Goal: Book appointment/travel/reservation

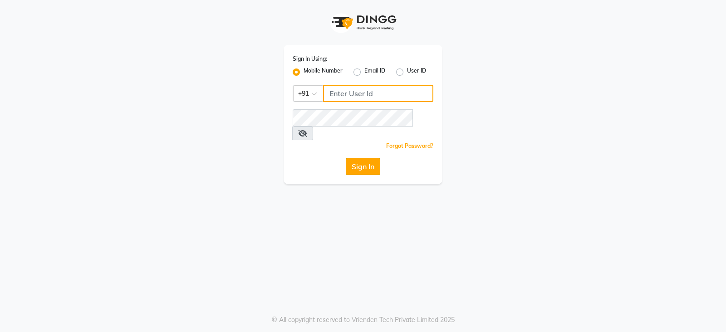
type input "8010545836"
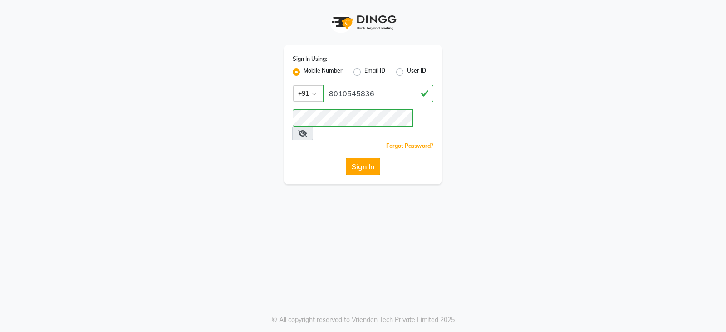
click at [354, 158] on button "Sign In" at bounding box center [363, 166] width 34 height 17
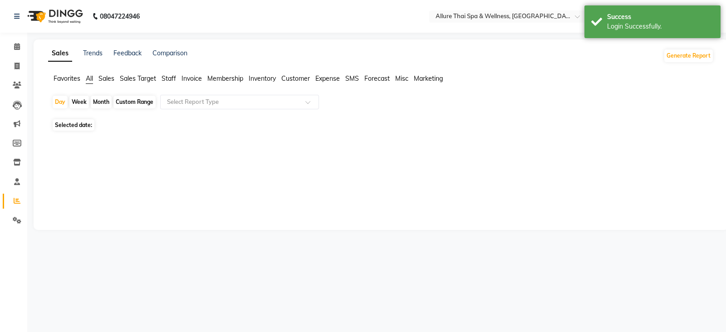
select select "en"
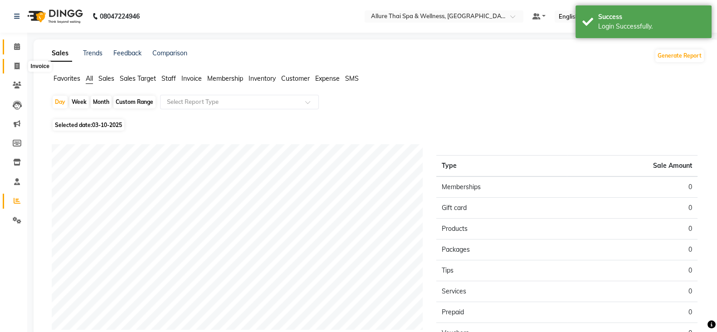
drag, startPoint x: 20, startPoint y: 66, endPoint x: 14, endPoint y: 47, distance: 19.5
click at [20, 66] on span at bounding box center [17, 66] width 16 height 10
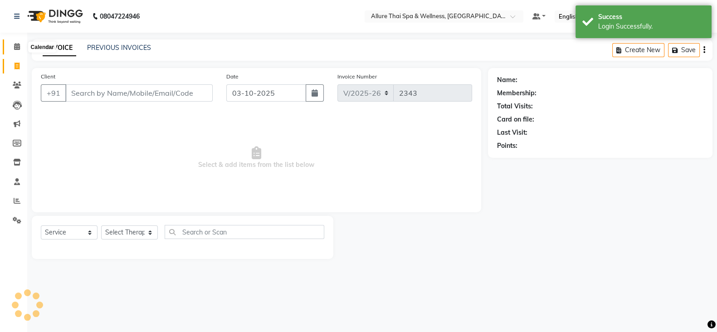
click at [14, 47] on icon at bounding box center [17, 46] width 6 height 7
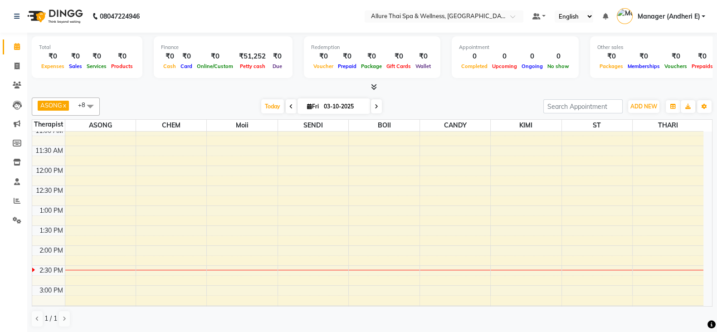
scroll to position [108, 0]
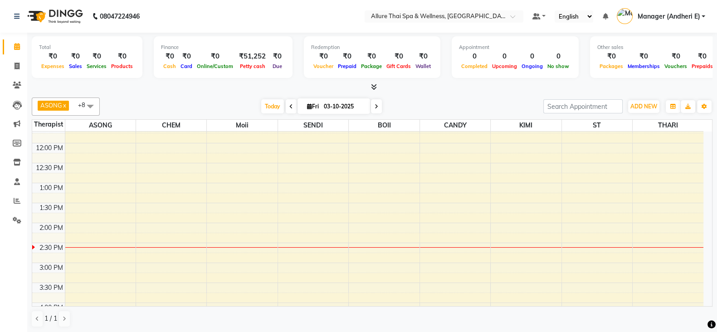
click at [231, 213] on div "9:00 AM 9:30 AM 10:00 AM 10:30 AM 11:00 AM 11:30 AM 12:00 PM 12:30 PM 1:00 PM 1…" at bounding box center [368, 323] width 672 height 599
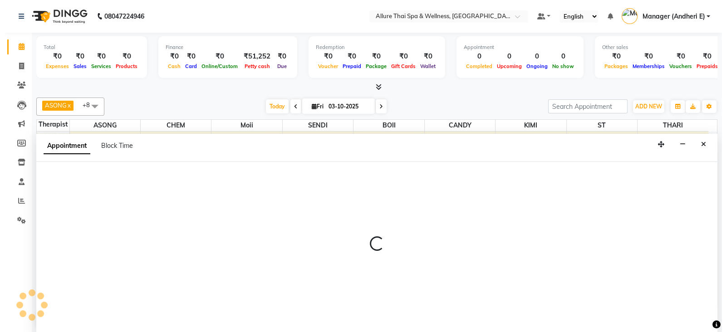
scroll to position [0, 0]
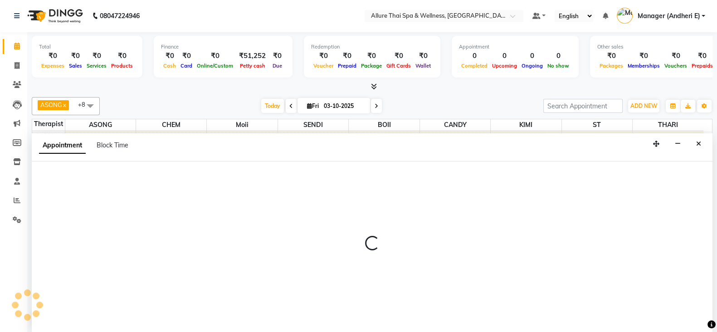
select select "74654"
select select "tentative"
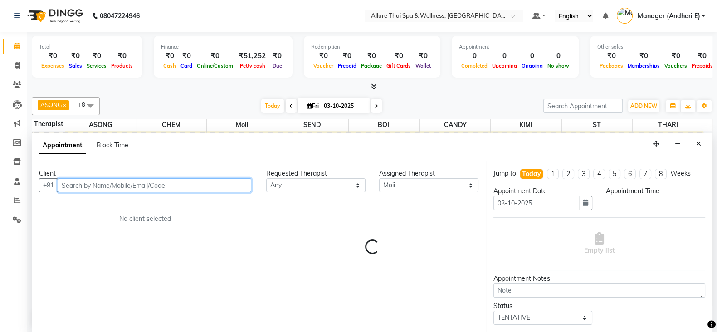
select select "825"
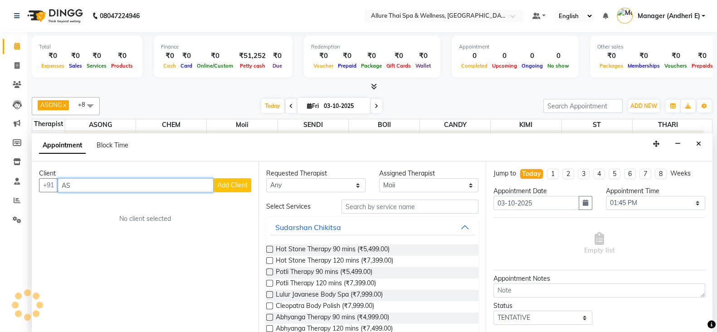
type input "A"
type input "ASHLERL"
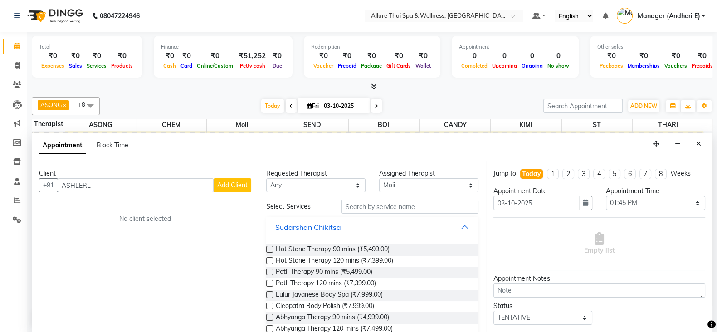
click at [226, 184] on span "Add Client" at bounding box center [232, 185] width 30 height 8
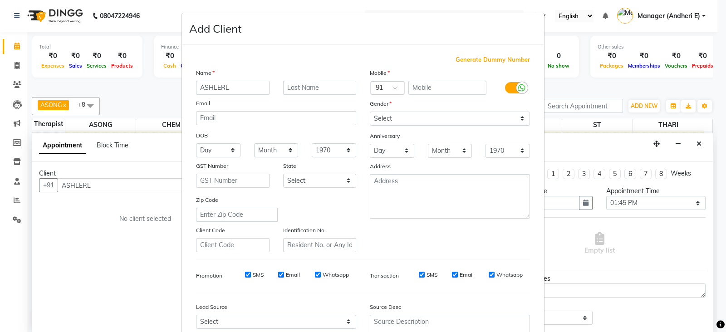
click at [462, 59] on span "Generate Dummy Number" at bounding box center [493, 59] width 74 height 9
type input "1300000000823"
checkbox input "false"
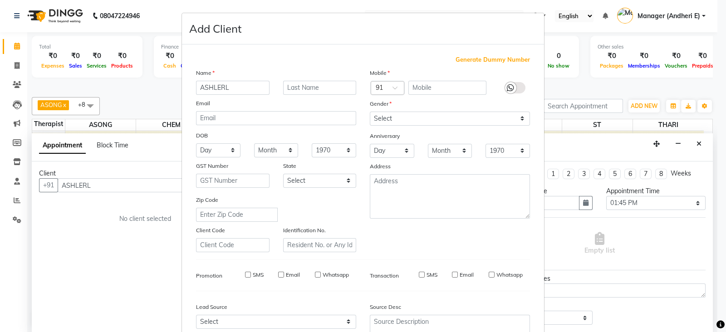
checkbox input "false"
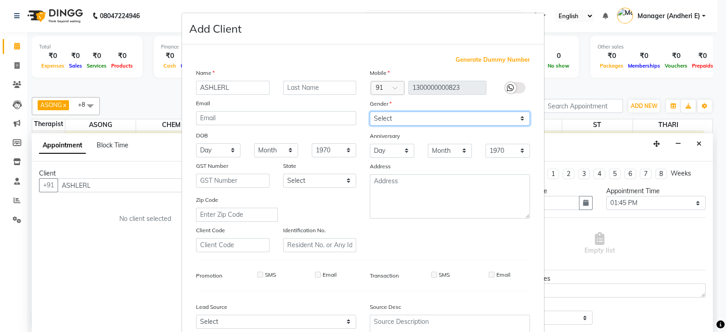
drag, startPoint x: 523, startPoint y: 118, endPoint x: 518, endPoint y: 118, distance: 5.0
click at [523, 118] on select "Select [DEMOGRAPHIC_DATA] [DEMOGRAPHIC_DATA] Other Prefer Not To Say" at bounding box center [450, 119] width 160 height 14
select select "[DEMOGRAPHIC_DATA]"
click at [370, 112] on select "Select [DEMOGRAPHIC_DATA] [DEMOGRAPHIC_DATA] Other Prefer Not To Say" at bounding box center [450, 119] width 160 height 14
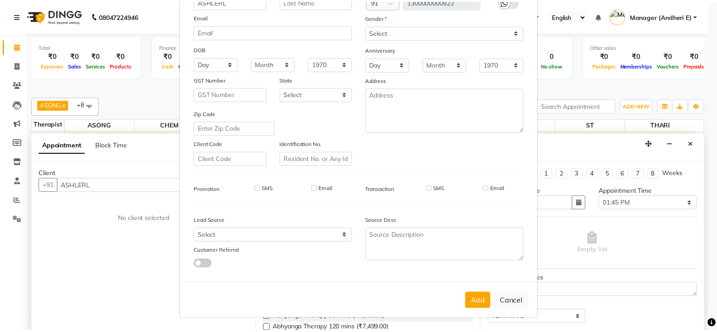
scroll to position [90, 0]
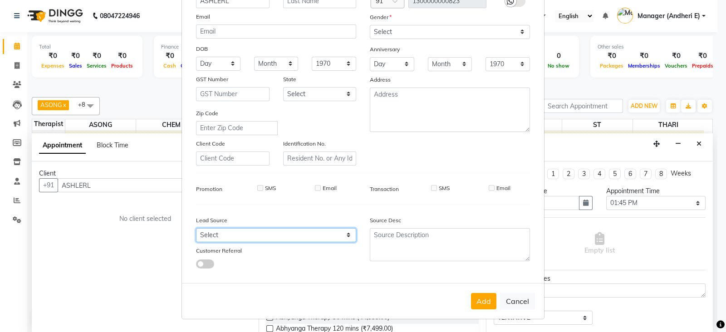
click at [347, 234] on select "Select Walk-in Referral Friend Advertisement Facebook JustDial Google Other Web…" at bounding box center [276, 235] width 160 height 14
select select "47850"
click at [196, 228] on select "Select Walk-in Referral Friend Advertisement Facebook JustDial Google Other Web…" at bounding box center [276, 235] width 160 height 14
click at [473, 304] on button "Add" at bounding box center [483, 301] width 25 height 16
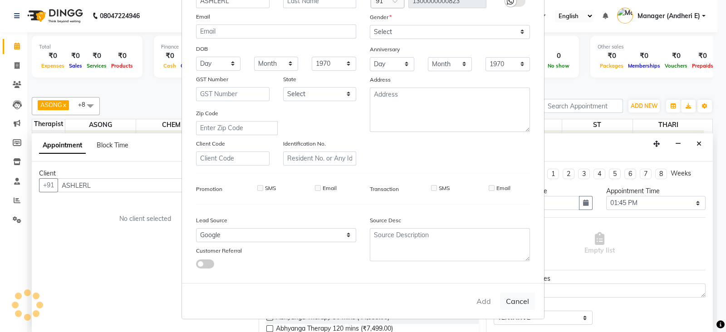
type input "1300000000823"
select select
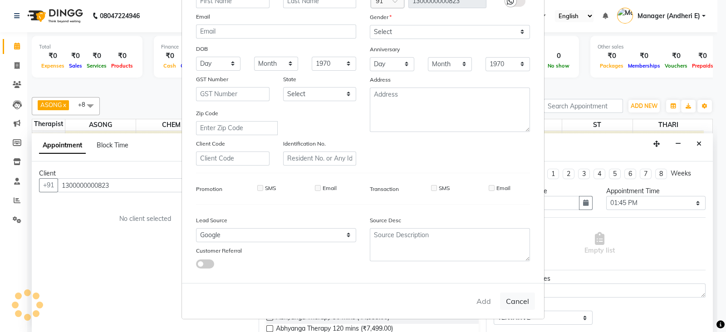
select select
checkbox input "false"
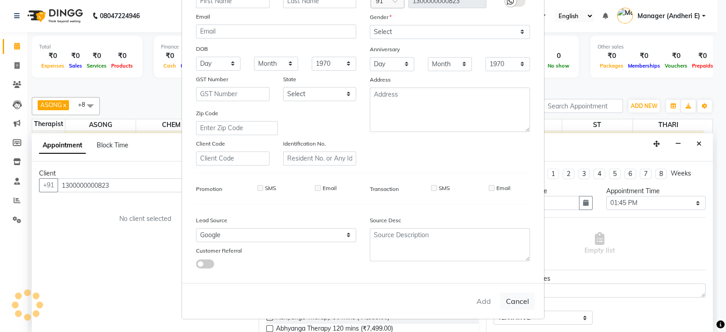
checkbox input "false"
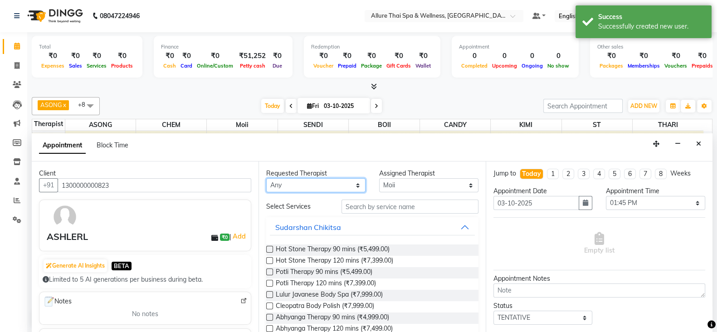
click at [354, 186] on select "Any ASONG [PERSON_NAME] BOII CANDY CHEM [PERSON_NAME] Moii SENDI ST THARI" at bounding box center [315, 185] width 99 height 14
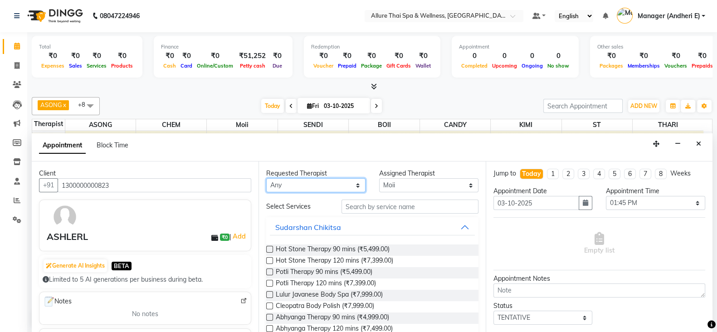
select select "74654"
click at [266, 178] on select "Any ASONG [PERSON_NAME] BOII CANDY CHEM [PERSON_NAME] Moii SENDI ST THARI" at bounding box center [315, 185] width 99 height 14
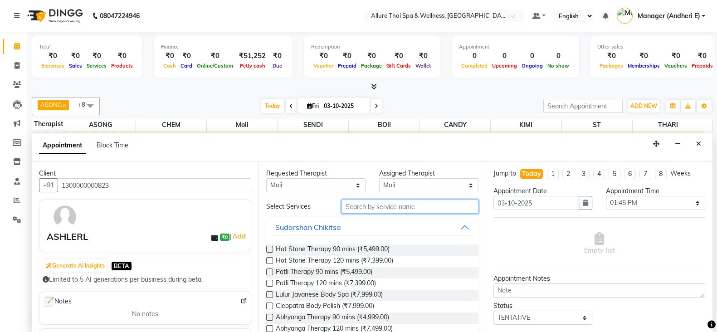
click at [402, 212] on input "text" at bounding box center [410, 207] width 137 height 14
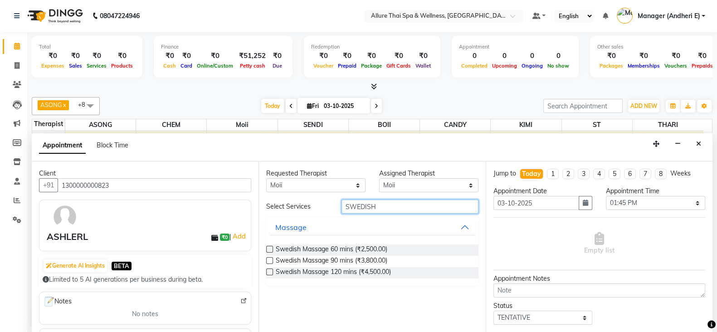
type input "SWEDISH"
click at [273, 246] on label at bounding box center [269, 249] width 7 height 7
click at [272, 247] on input "checkbox" at bounding box center [269, 250] width 6 height 6
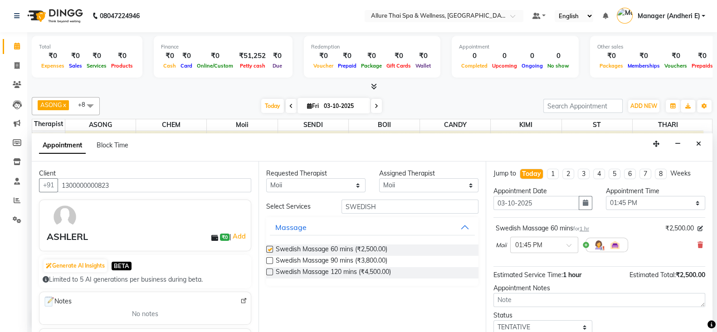
checkbox input "false"
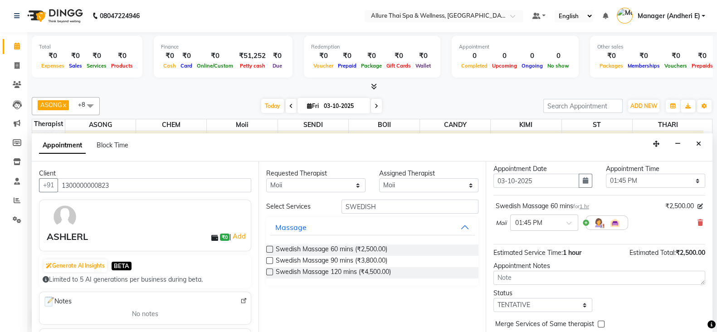
scroll to position [45, 0]
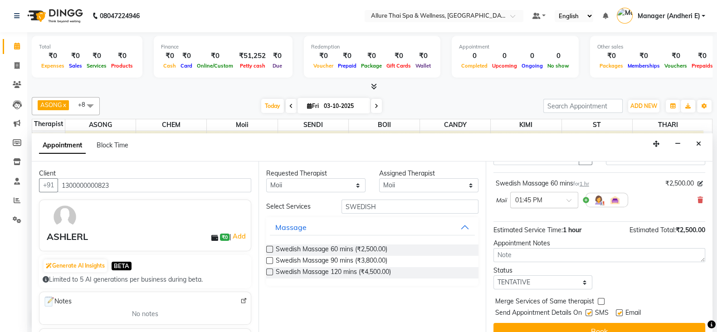
click at [573, 199] on span at bounding box center [572, 203] width 11 height 10
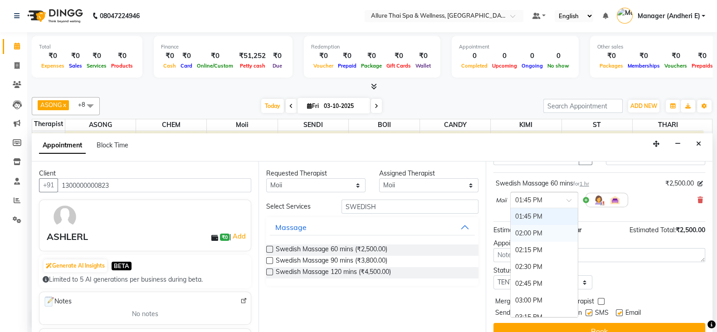
click at [524, 230] on div "02:00 PM" at bounding box center [544, 233] width 67 height 17
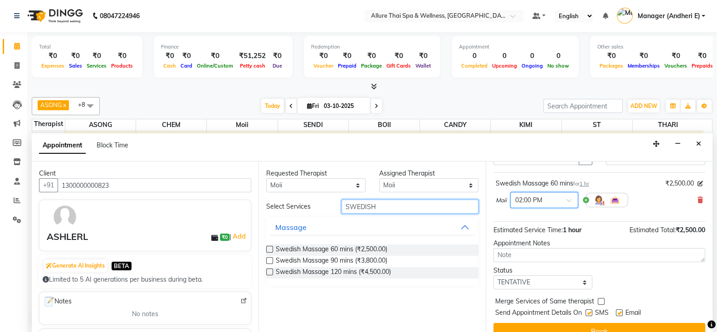
click at [390, 204] on input "SWEDISH" at bounding box center [410, 207] width 137 height 14
type input "S"
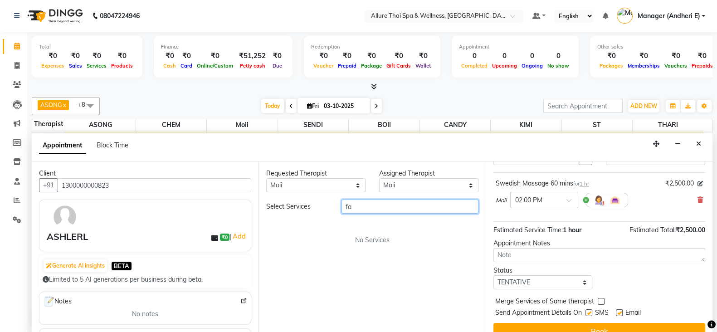
type input "f"
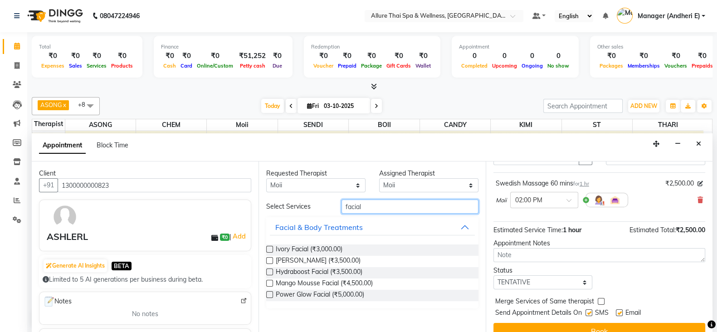
type input "facial"
click at [268, 271] on label at bounding box center [269, 272] width 7 height 7
click at [268, 271] on input "checkbox" at bounding box center [269, 273] width 6 height 6
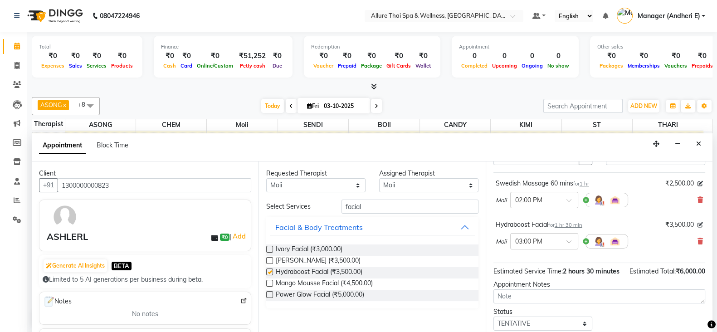
checkbox input "false"
click at [352, 185] on select "Any ASONG [PERSON_NAME] BOII CANDY CHEM [PERSON_NAME] Moii SENDI ST THARI" at bounding box center [315, 185] width 99 height 14
select select "66695"
click at [266, 178] on select "Any ASONG [PERSON_NAME] BOII CANDY CHEM [PERSON_NAME] Moii SENDI ST THARI" at bounding box center [315, 185] width 99 height 14
select select "66695"
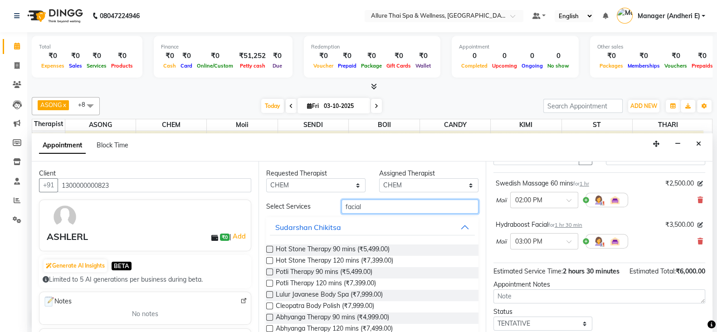
drag, startPoint x: 377, startPoint y: 211, endPoint x: 467, endPoint y: 225, distance: 90.9
click at [382, 210] on input "facial" at bounding box center [410, 207] width 137 height 14
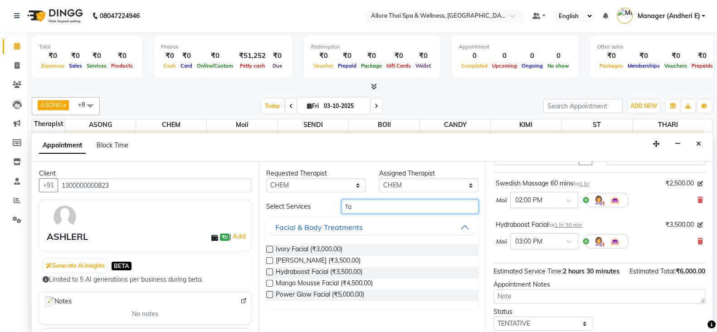
type input "f"
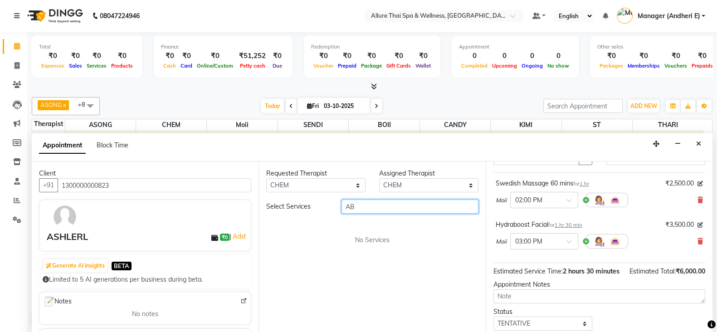
type input "A"
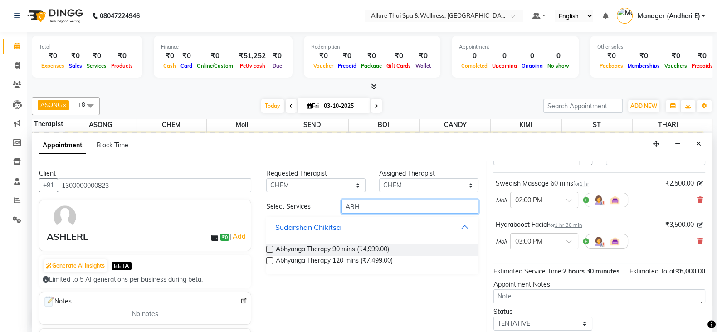
type input "ABH"
click at [268, 247] on label at bounding box center [269, 249] width 7 height 7
click at [268, 247] on input "checkbox" at bounding box center [269, 250] width 6 height 6
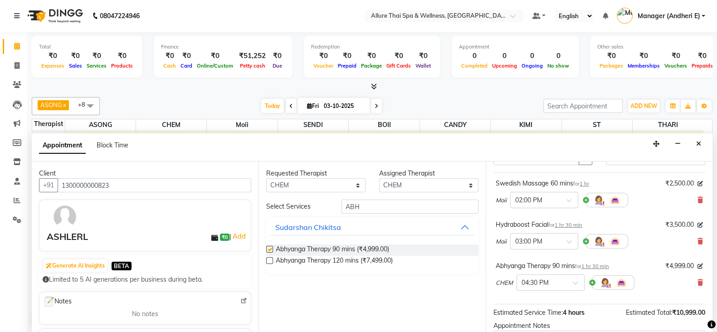
checkbox input "false"
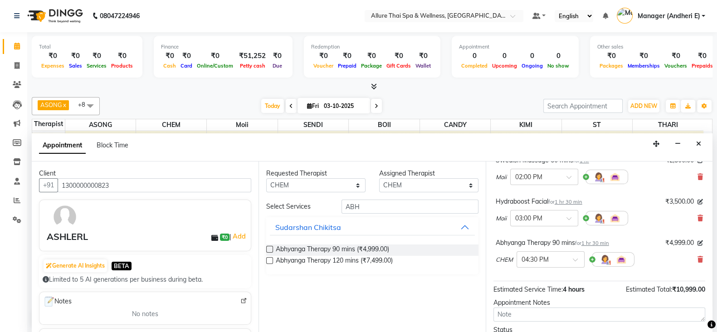
scroll to position [90, 0]
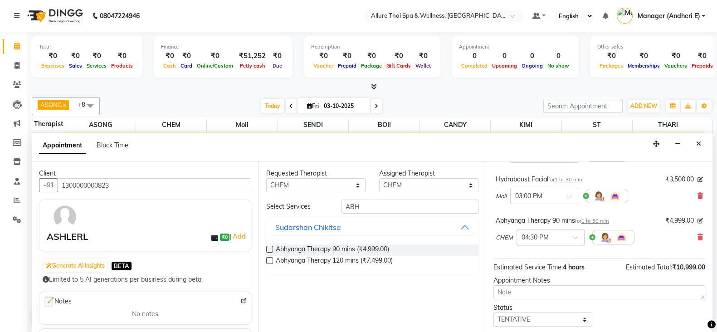
click at [578, 238] on span at bounding box center [578, 241] width 11 height 10
click at [530, 311] on div "02:00 PM" at bounding box center [550, 312] width 67 height 17
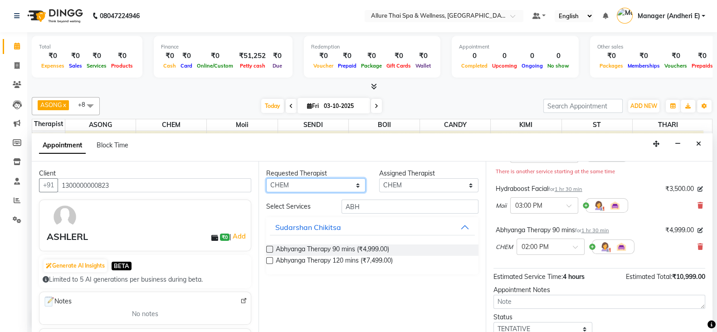
click at [356, 182] on select "Any ASONG [PERSON_NAME] BOII CANDY CHEM [PERSON_NAME] Moii SENDI ST THARI" at bounding box center [315, 185] width 99 height 14
select select "66693"
click at [266, 178] on select "Any ASONG [PERSON_NAME] BOII CANDY CHEM [PERSON_NAME] Moii SENDI ST THARI" at bounding box center [315, 185] width 99 height 14
select select "66693"
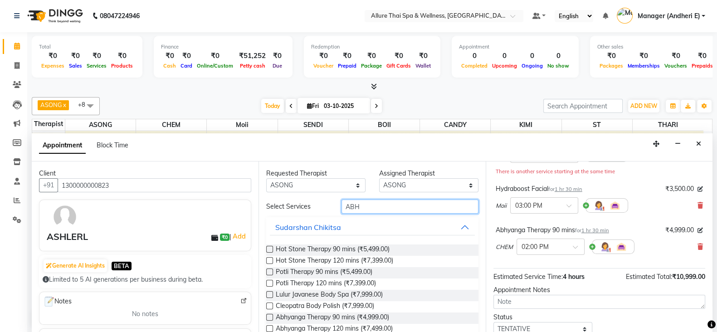
drag, startPoint x: 381, startPoint y: 204, endPoint x: 486, endPoint y: 243, distance: 111.4
click at [383, 205] on input "ABH" at bounding box center [410, 207] width 137 height 14
type input "A"
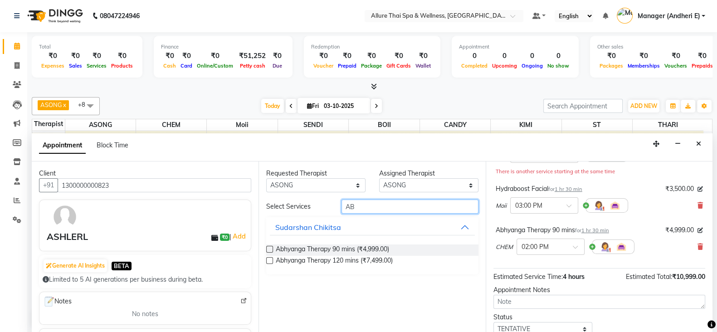
type input "A"
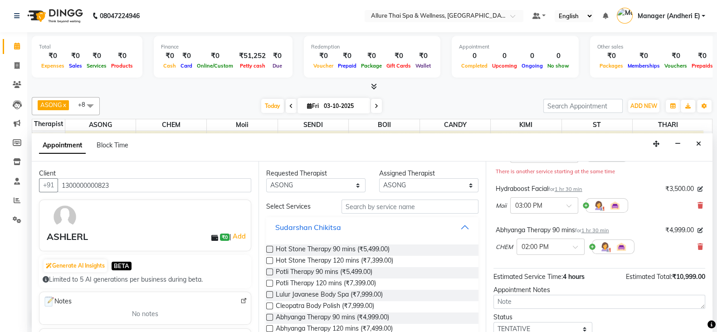
click at [457, 229] on button "Sudarshan Chikitsa" at bounding box center [372, 227] width 205 height 16
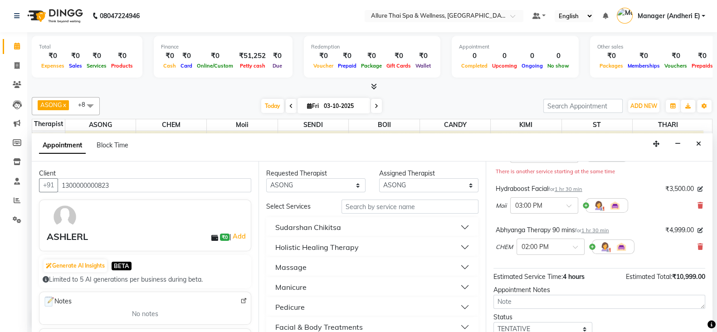
click at [455, 224] on button "Sudarshan Chikitsa" at bounding box center [372, 227] width 205 height 16
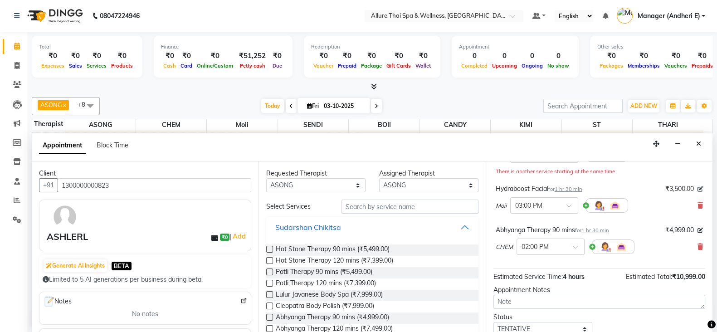
scroll to position [22, 0]
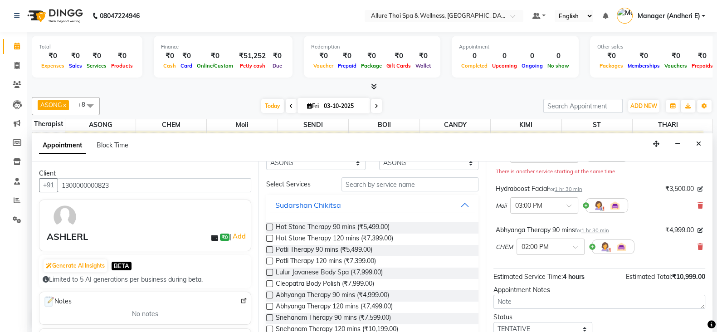
click at [272, 294] on label at bounding box center [269, 295] width 7 height 7
click at [272, 294] on input "checkbox" at bounding box center [269, 296] width 6 height 6
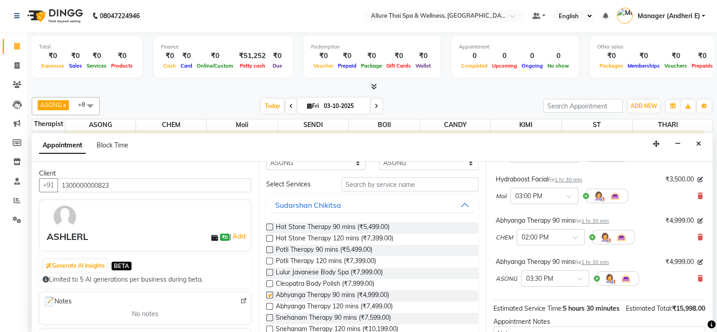
checkbox input "false"
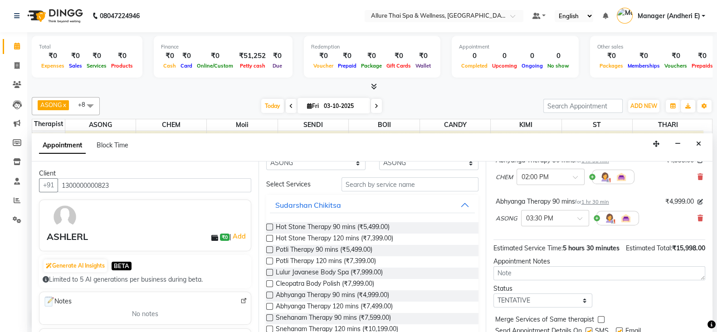
scroll to position [159, 0]
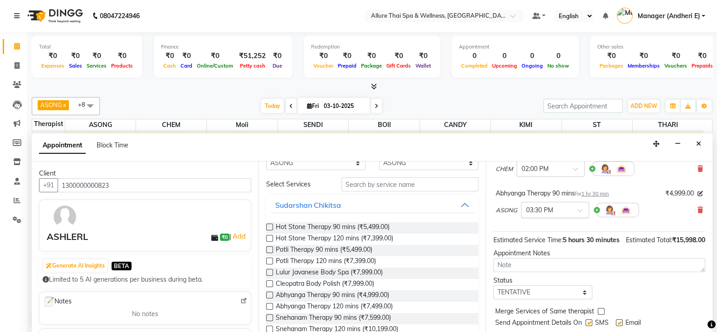
click at [578, 211] on span at bounding box center [583, 213] width 11 height 10
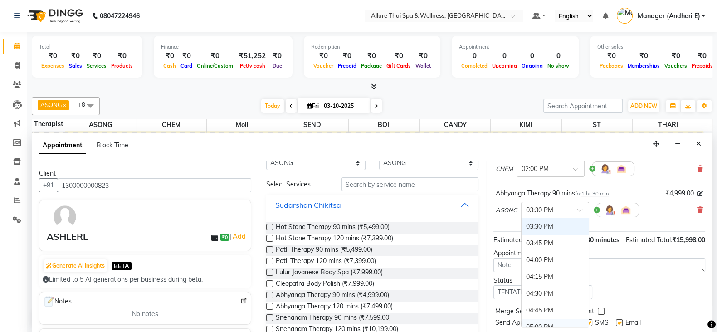
click at [658, 295] on div "Status Select TENTATIVE CONFIRM CHECK-IN UPCOMING" at bounding box center [600, 288] width 226 height 24
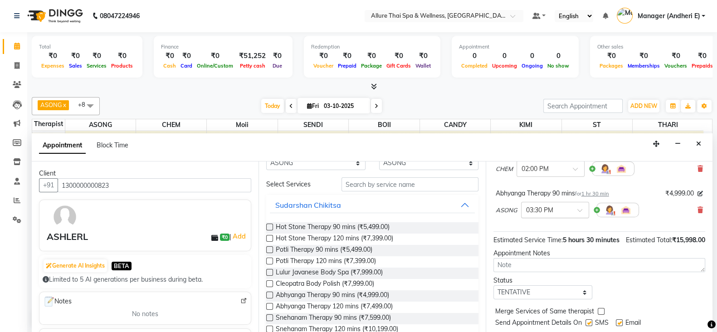
click at [584, 209] on span at bounding box center [583, 213] width 11 height 10
click at [549, 281] on div "02:00 PM" at bounding box center [555, 284] width 67 height 17
drag, startPoint x: 583, startPoint y: 300, endPoint x: 583, endPoint y: 295, distance: 5.0
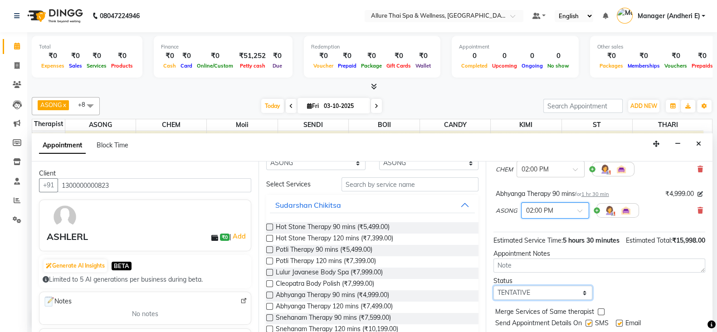
click at [583, 300] on select "Select TENTATIVE CONFIRM CHECK-IN UPCOMING" at bounding box center [543, 293] width 99 height 14
select select "check-in"
click at [494, 294] on select "Select TENTATIVE CONFIRM CHECK-IN UPCOMING" at bounding box center [543, 293] width 99 height 14
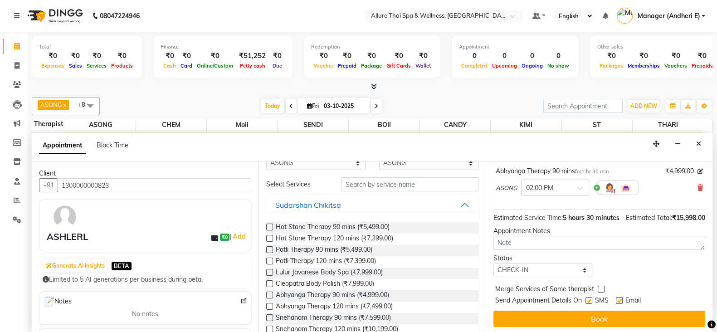
click at [590, 304] on label at bounding box center [589, 300] width 7 height 7
click at [590, 305] on input "checkbox" at bounding box center [589, 302] width 6 height 6
checkbox input "false"
click at [618, 304] on label at bounding box center [619, 300] width 7 height 7
click at [618, 305] on input "checkbox" at bounding box center [619, 302] width 6 height 6
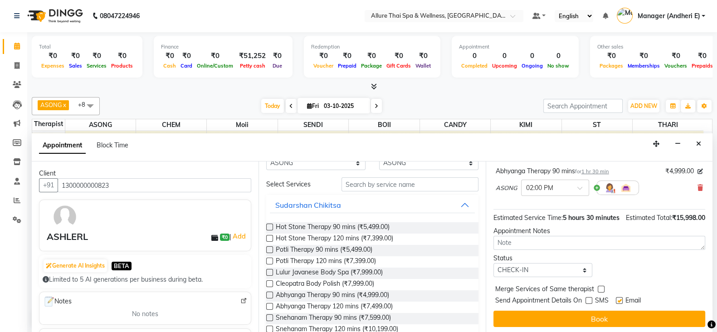
checkbox input "false"
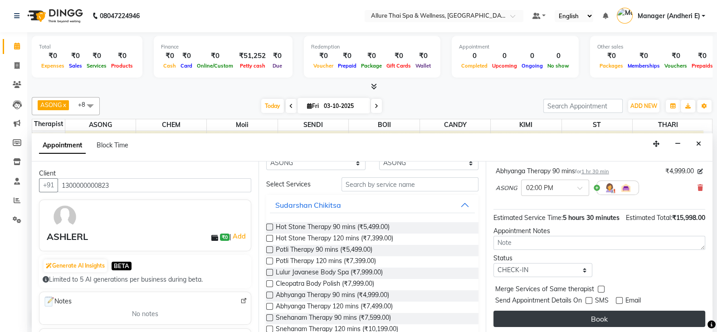
click at [640, 325] on button "Book" at bounding box center [600, 319] width 212 height 16
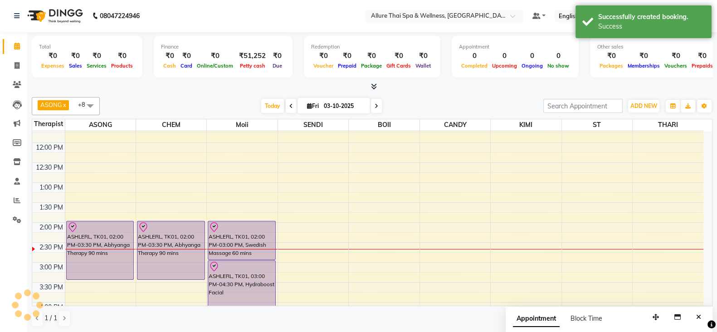
scroll to position [0, 0]
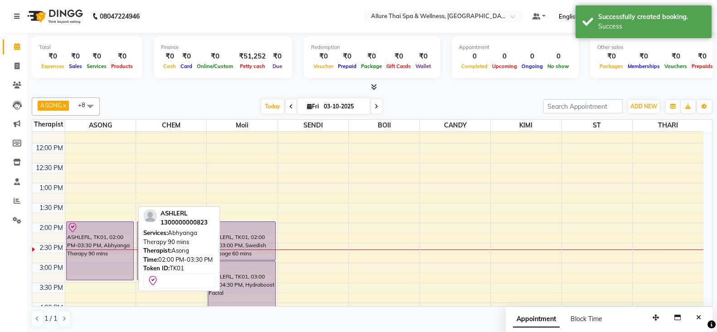
click at [103, 235] on div "ASHLERL, TK01, 02:00 PM-03:30 PM, Abhyanga Therapy 90 mins" at bounding box center [100, 251] width 67 height 58
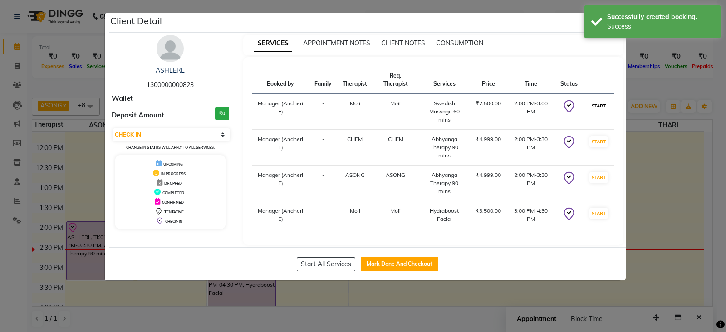
click at [597, 105] on button "START" at bounding box center [598, 105] width 19 height 11
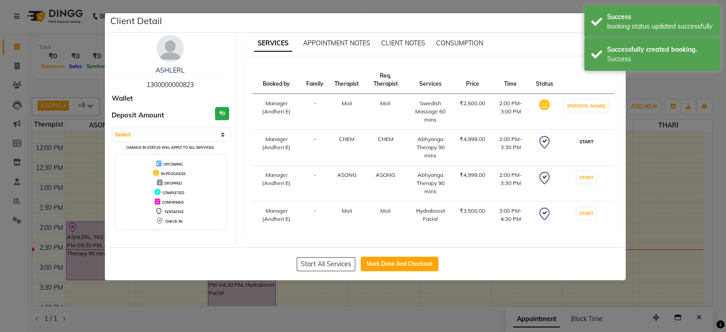
click at [595, 144] on button "START" at bounding box center [586, 141] width 19 height 11
click at [592, 174] on button "START" at bounding box center [586, 177] width 19 height 11
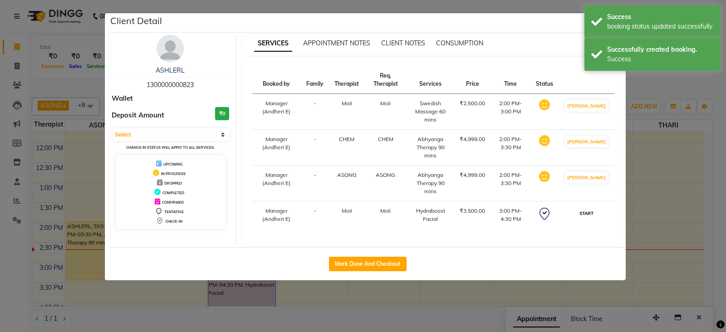
click at [592, 212] on button "START" at bounding box center [586, 213] width 19 height 11
select select "1"
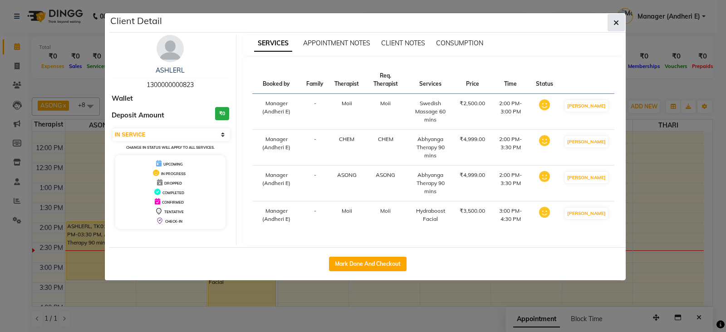
click at [615, 25] on icon "button" at bounding box center [616, 22] width 5 height 7
